Goal: Task Accomplishment & Management: Use online tool/utility

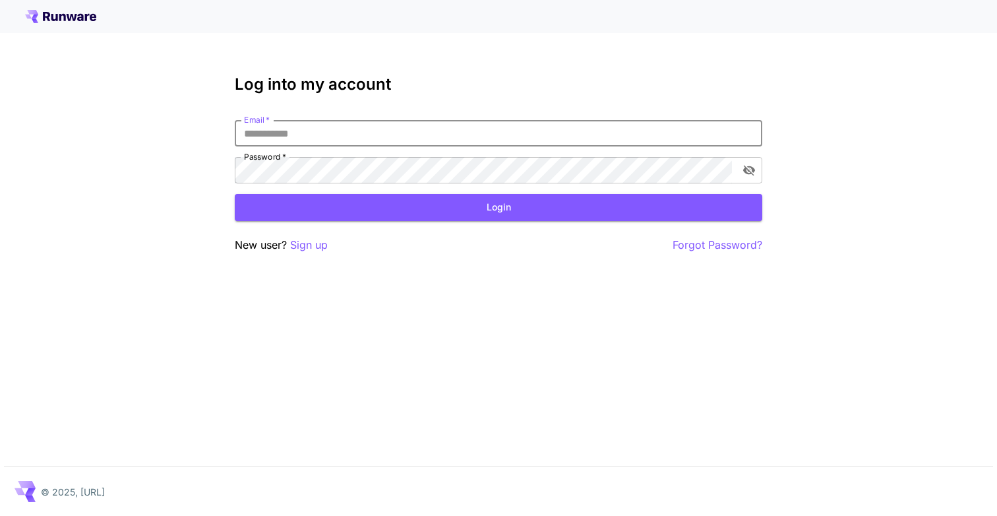
click at [348, 124] on input "Email   *" at bounding box center [498, 133] width 527 height 26
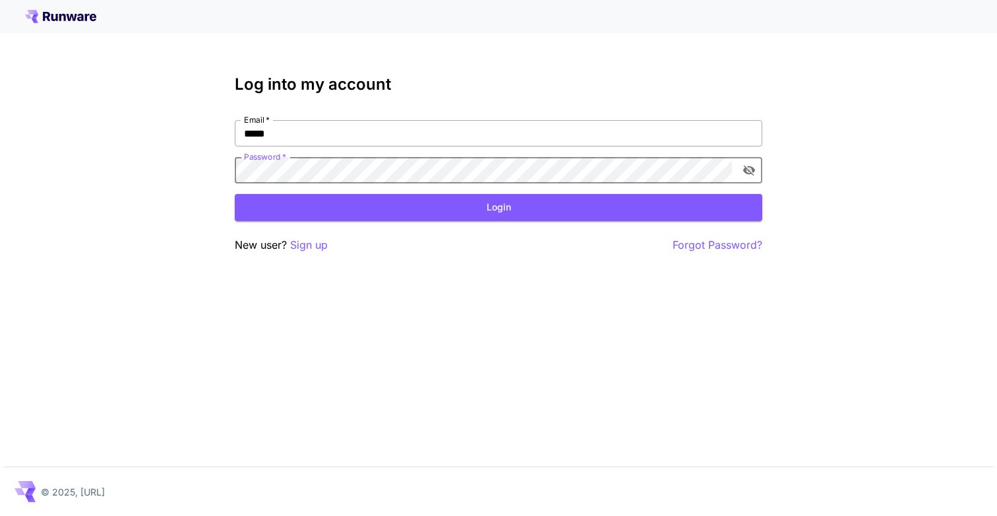
click at [334, 138] on input "*****" at bounding box center [498, 133] width 527 height 26
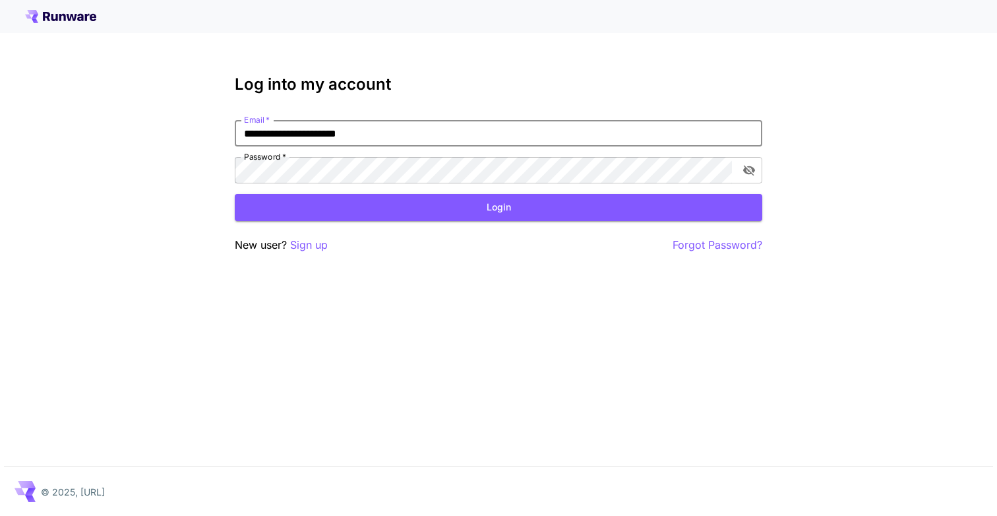
type input "**********"
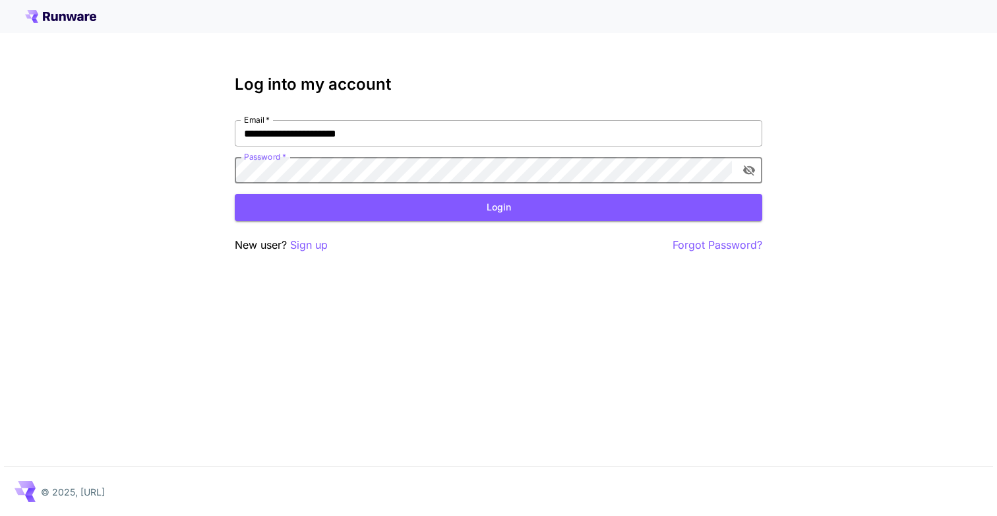
click button "Login" at bounding box center [498, 207] width 527 height 27
